Goal: Transaction & Acquisition: Purchase product/service

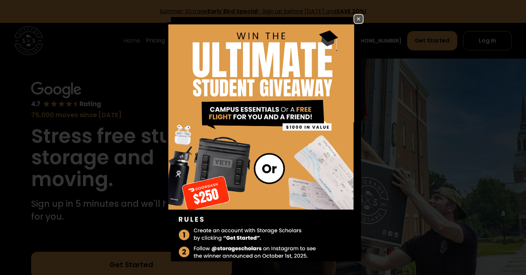
click at [356, 21] on img at bounding box center [358, 19] width 9 height 9
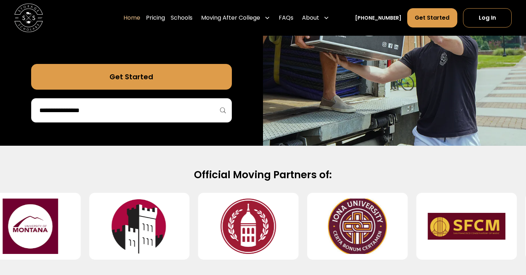
scroll to position [190, 0]
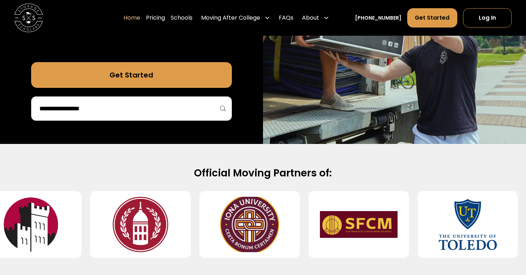
click at [211, 108] on input "search" at bounding box center [132, 109] width 186 height 12
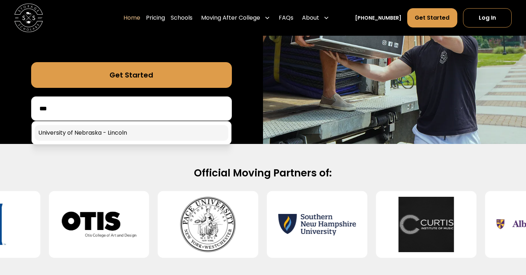
type input "***"
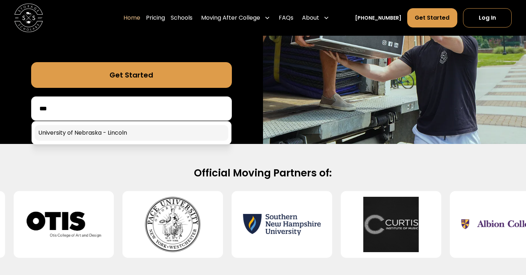
click at [152, 131] on link at bounding box center [131, 133] width 193 height 16
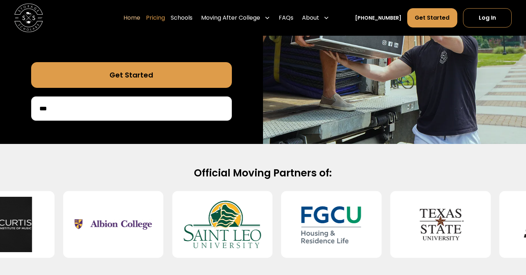
click at [165, 19] on link "Pricing" at bounding box center [155, 18] width 19 height 20
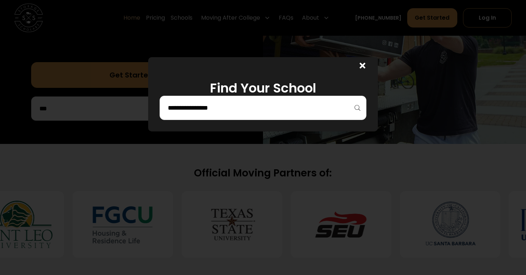
click at [275, 104] on input "search" at bounding box center [263, 108] width 192 height 12
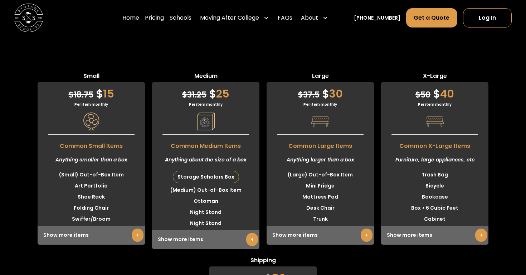
scroll to position [2016, 0]
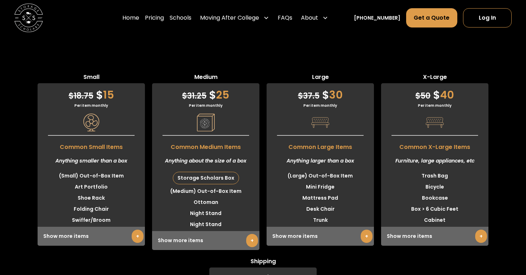
click at [483, 235] on link "+" at bounding box center [481, 236] width 12 height 13
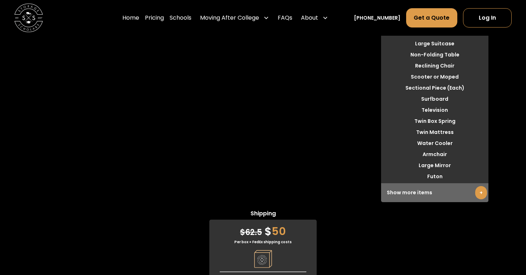
click at [479, 196] on link "+" at bounding box center [481, 192] width 12 height 13
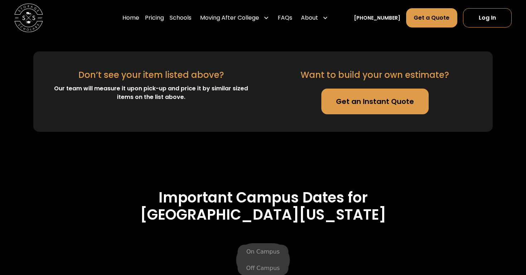
scroll to position [2427, 0]
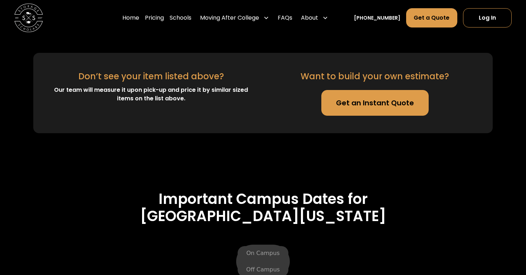
click at [402, 87] on div "Want to build your own estimate? Get an Instant Quote" at bounding box center [374, 93] width 201 height 46
click at [396, 99] on link "Get an Instant Quote" at bounding box center [374, 103] width 107 height 26
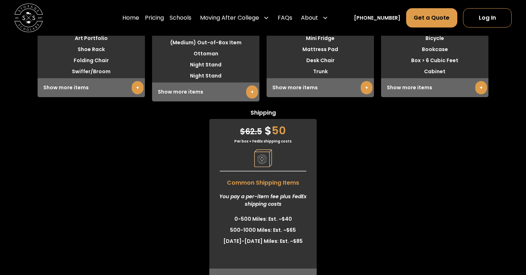
scroll to position [2165, 0]
